Goal: Transaction & Acquisition: Purchase product/service

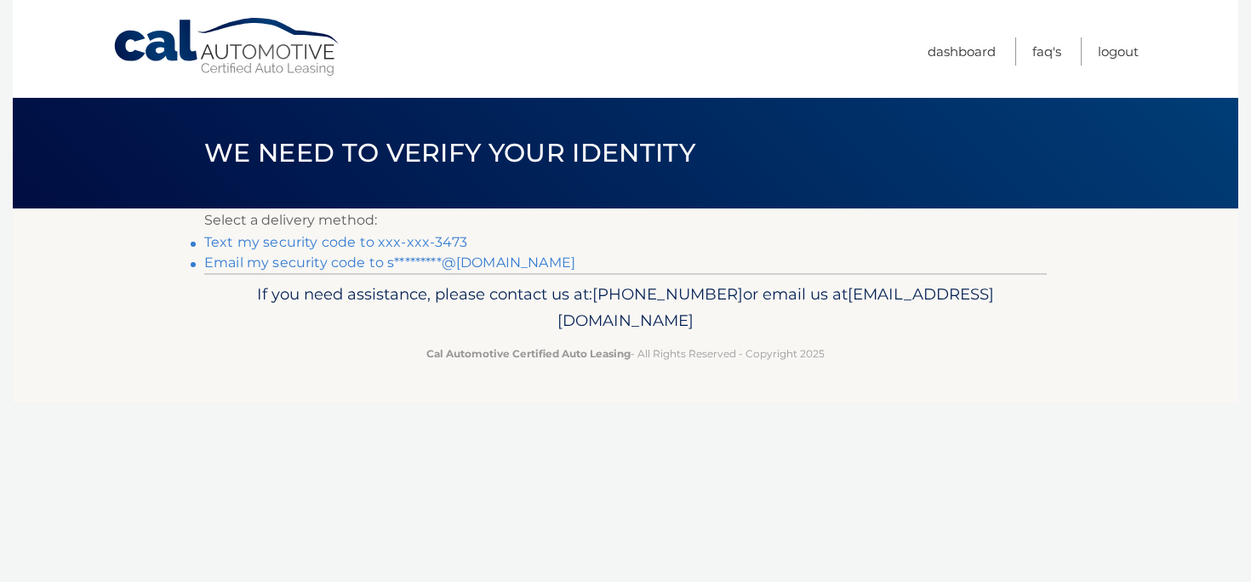
click at [257, 243] on link "Text my security code to xxx-xxx-3473" at bounding box center [335, 242] width 263 height 16
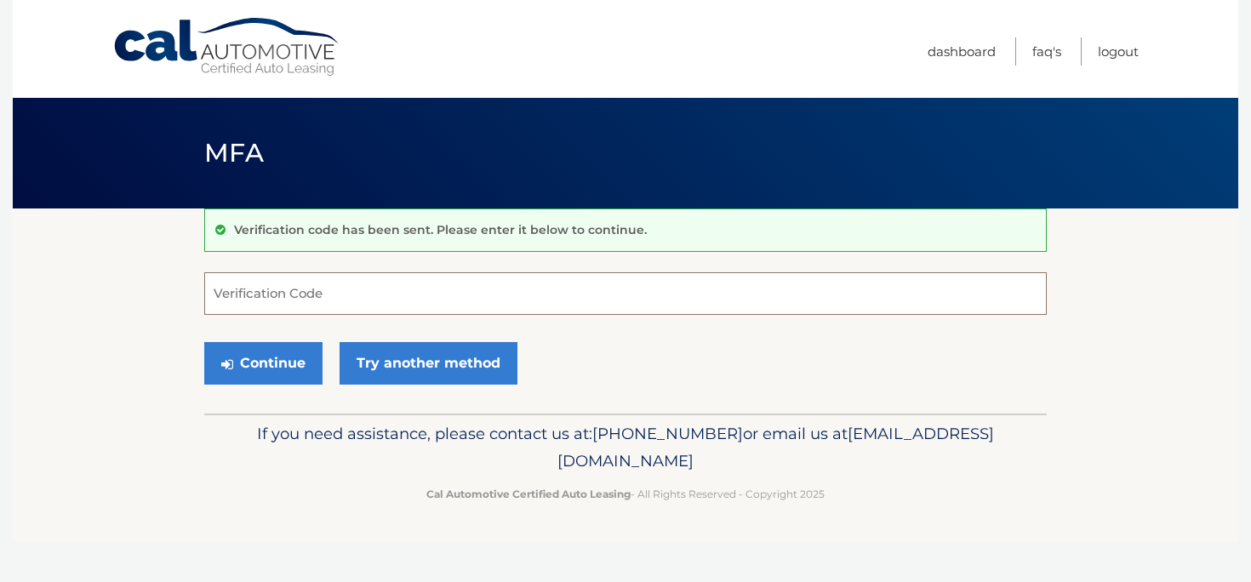
click at [253, 296] on input "Verification Code" at bounding box center [625, 293] width 843 height 43
type input "251809"
click at [258, 352] on button "Continue" at bounding box center [263, 363] width 118 height 43
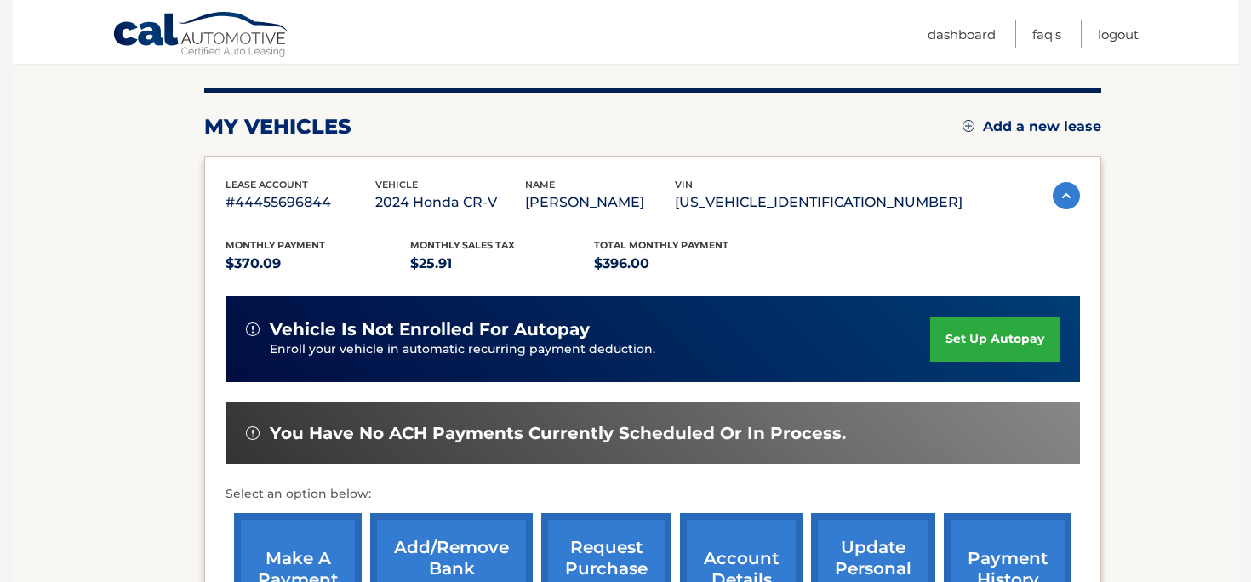
scroll to position [265, 0]
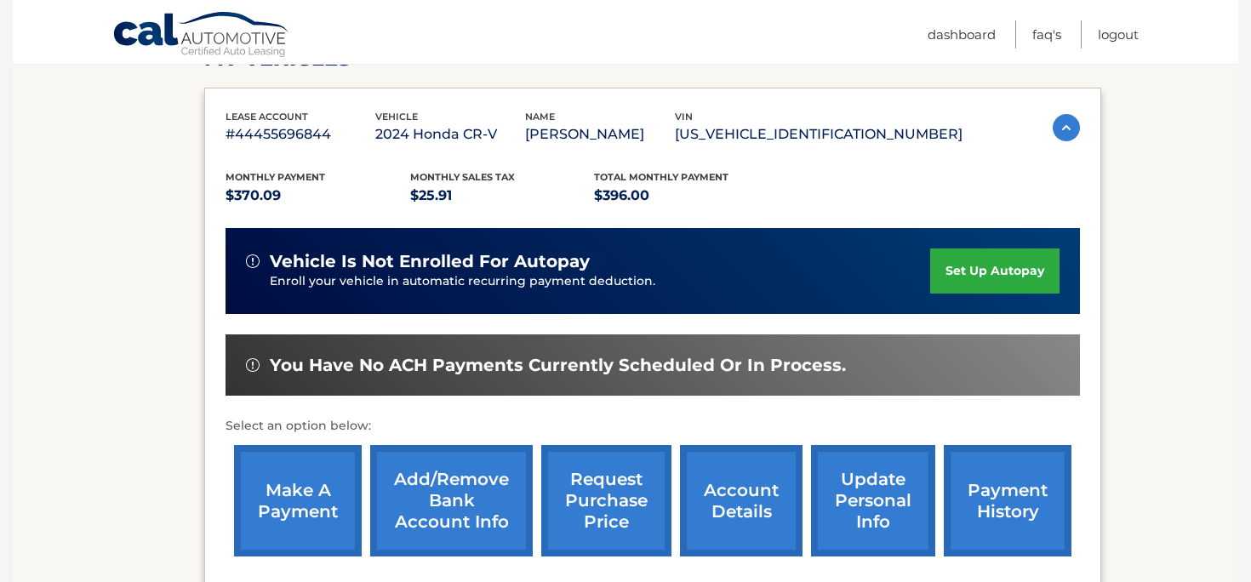
click at [1017, 494] on link "payment history" at bounding box center [1008, 501] width 128 height 112
click at [284, 521] on link "make a payment" at bounding box center [298, 501] width 128 height 112
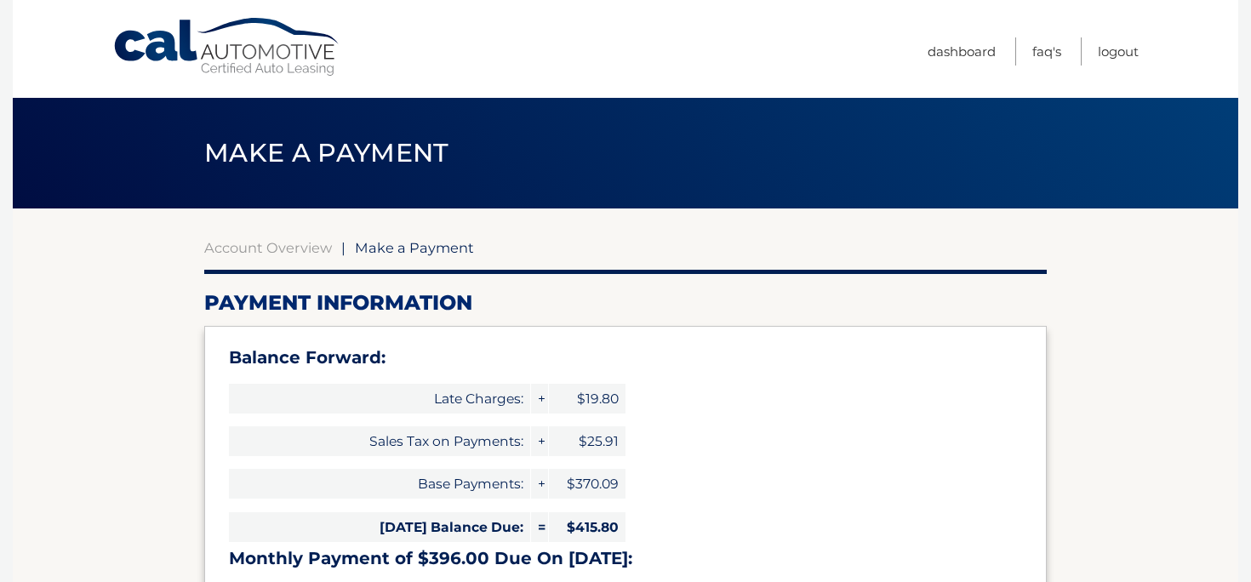
select select "Mzc2NmZlMDUtYmEwYi00NjgxLWJiYzMtZTdhYTJjZWJiMDVm"
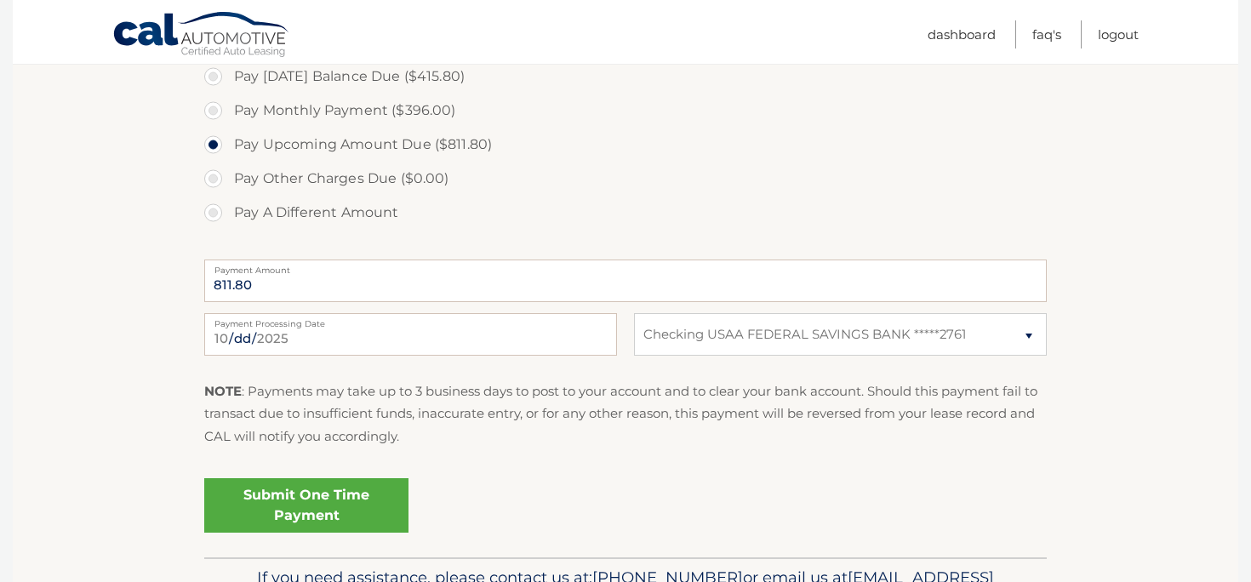
scroll to position [689, 0]
click at [351, 506] on link "Submit One Time Payment" at bounding box center [306, 504] width 204 height 54
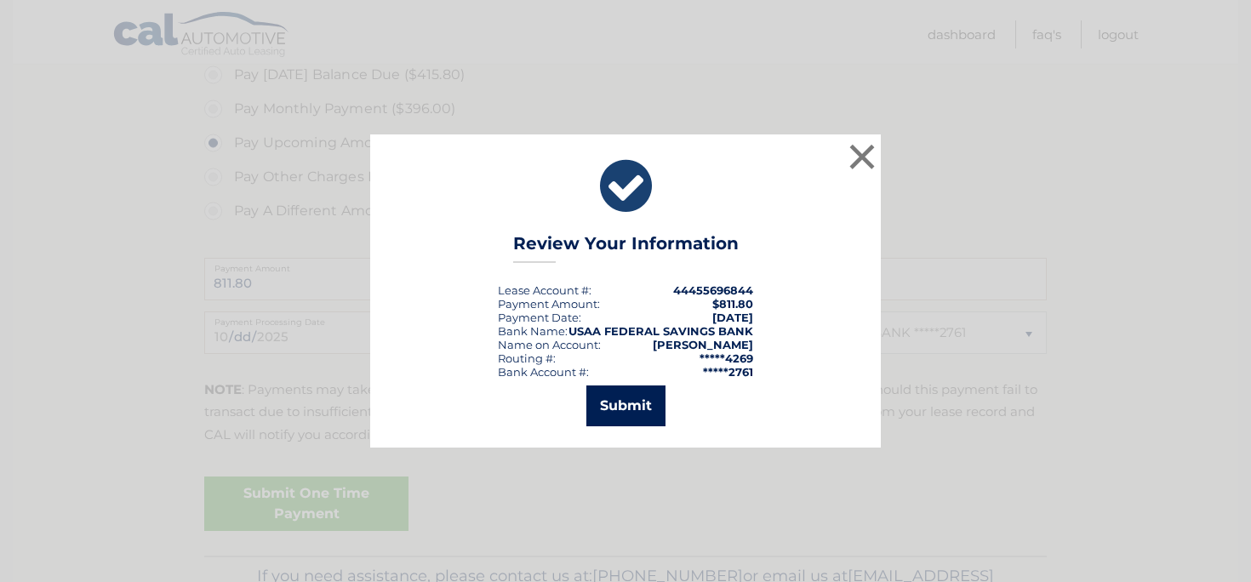
click at [622, 404] on button "Submit" at bounding box center [625, 406] width 79 height 41
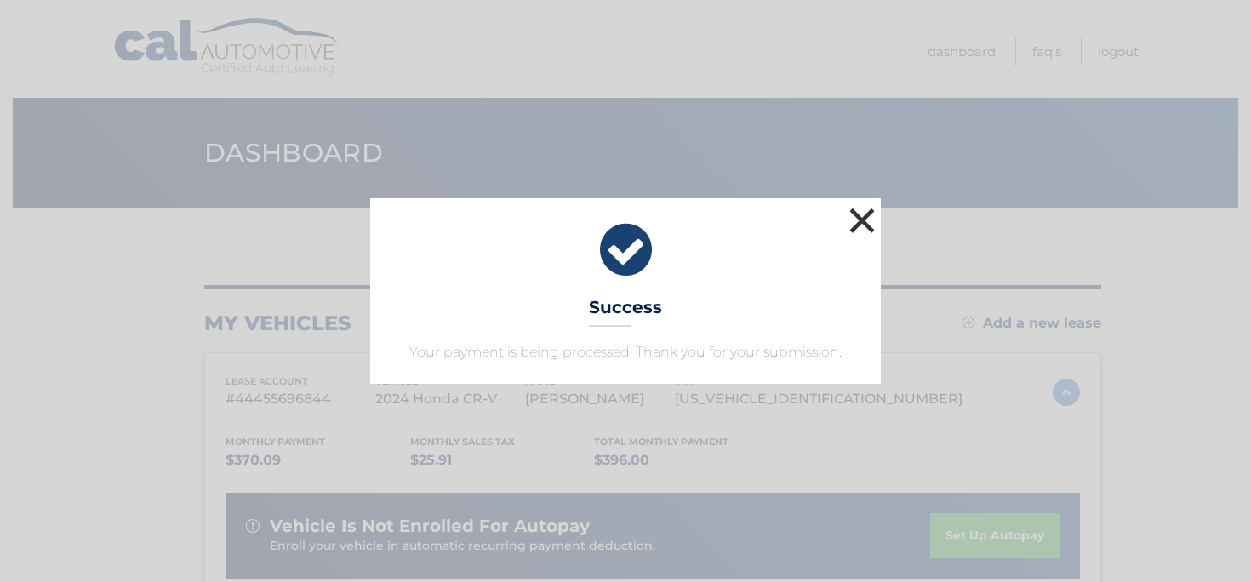
click at [856, 220] on button "×" at bounding box center [862, 220] width 34 height 34
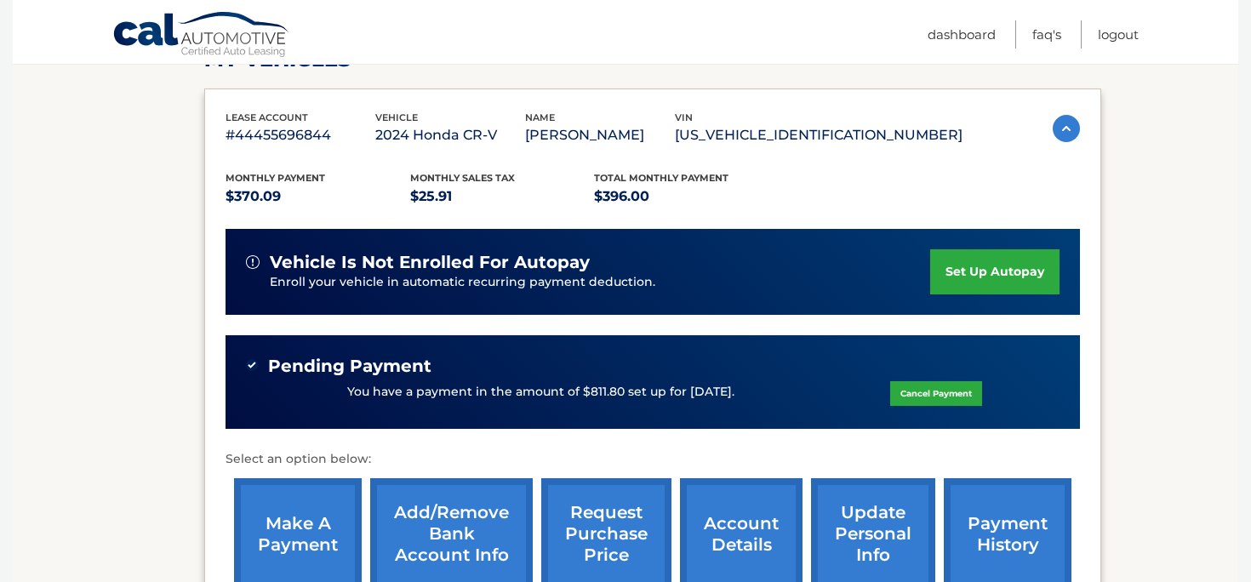
scroll to position [312, 0]
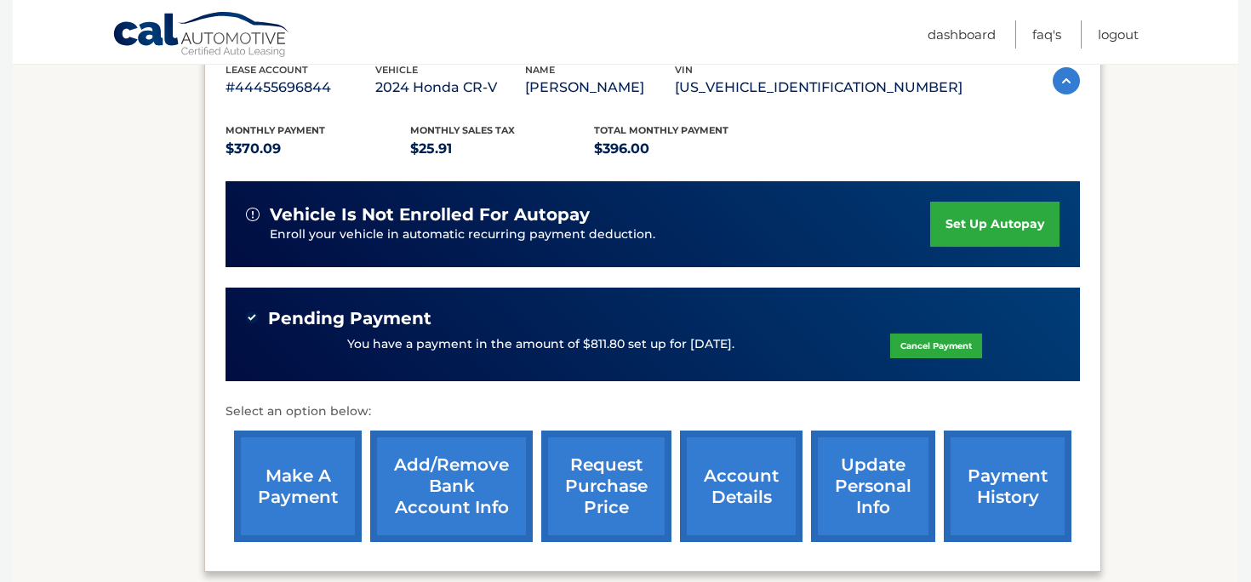
click at [954, 223] on link "set up autopay" at bounding box center [994, 224] width 129 height 45
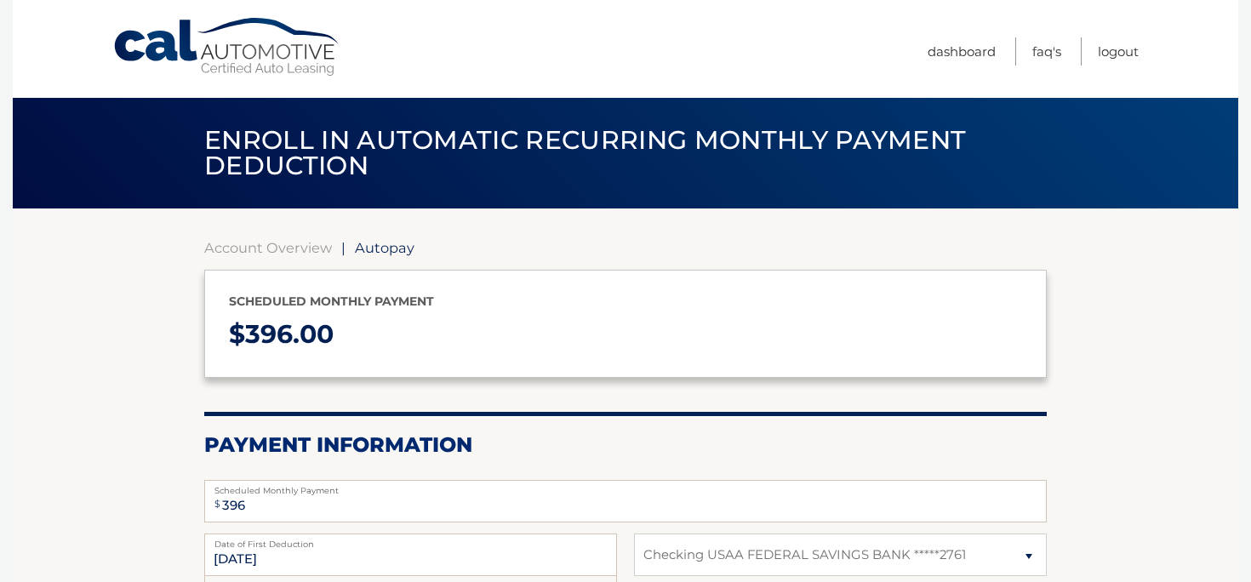
select select "Mzc2NmZlMDUtYmEwYi00NjgxLWJiYzMtZTdhYTJjZWJiMDVm"
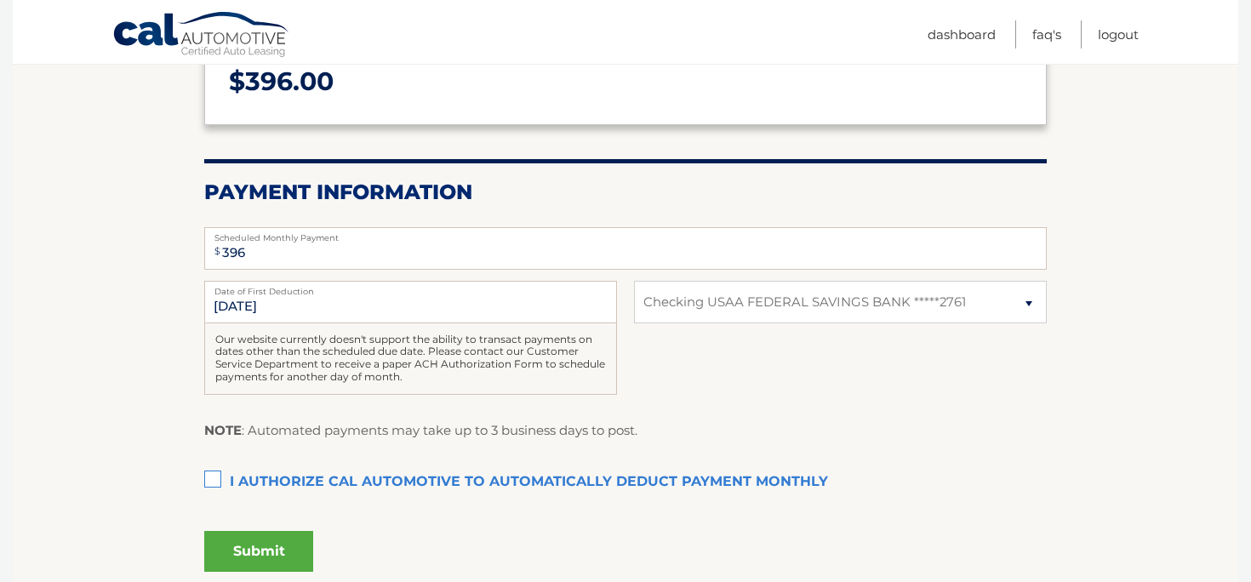
scroll to position [268, 0]
